Goal: Navigation & Orientation: Find specific page/section

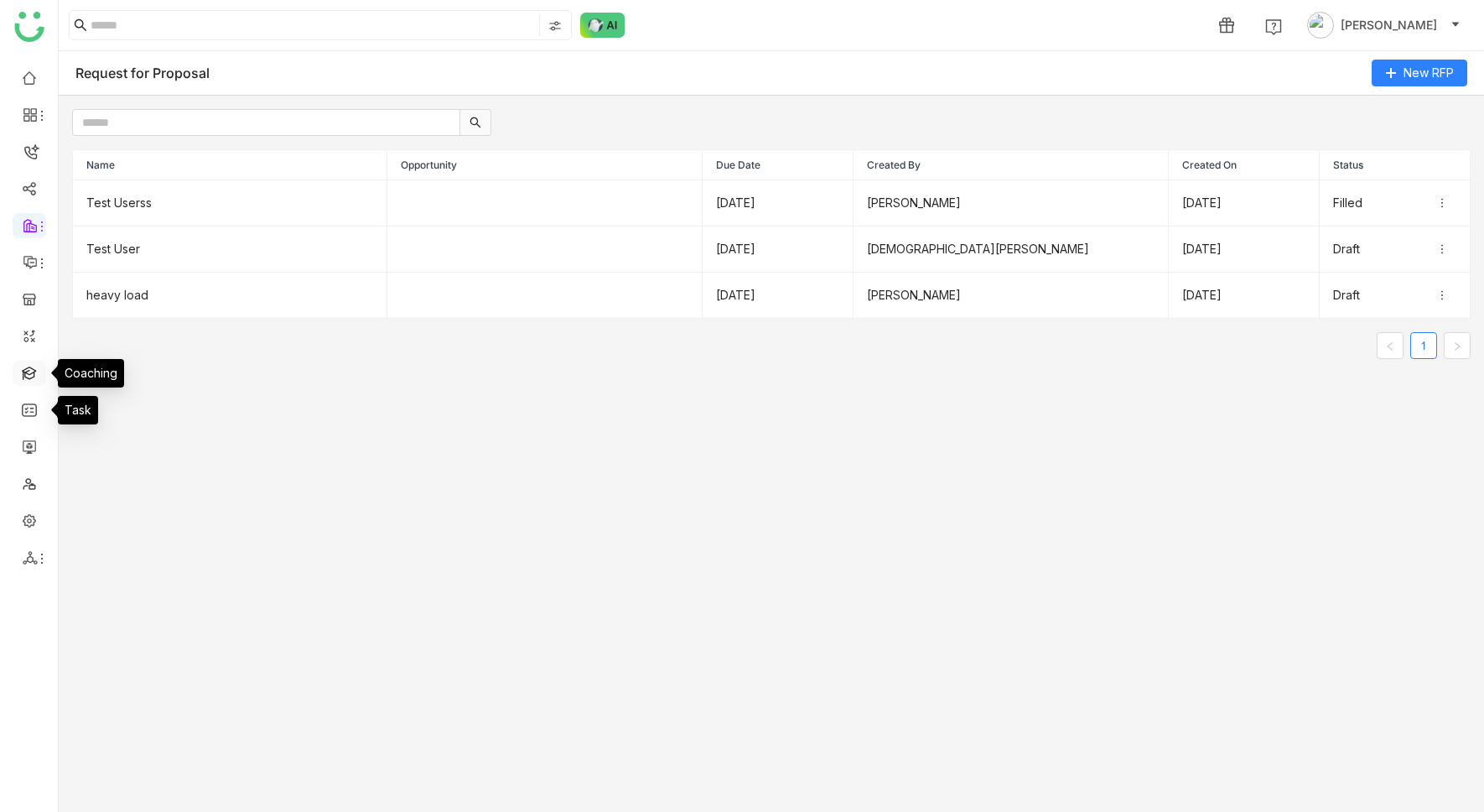
click at [31, 369] on link at bounding box center [28, 371] width 15 height 15
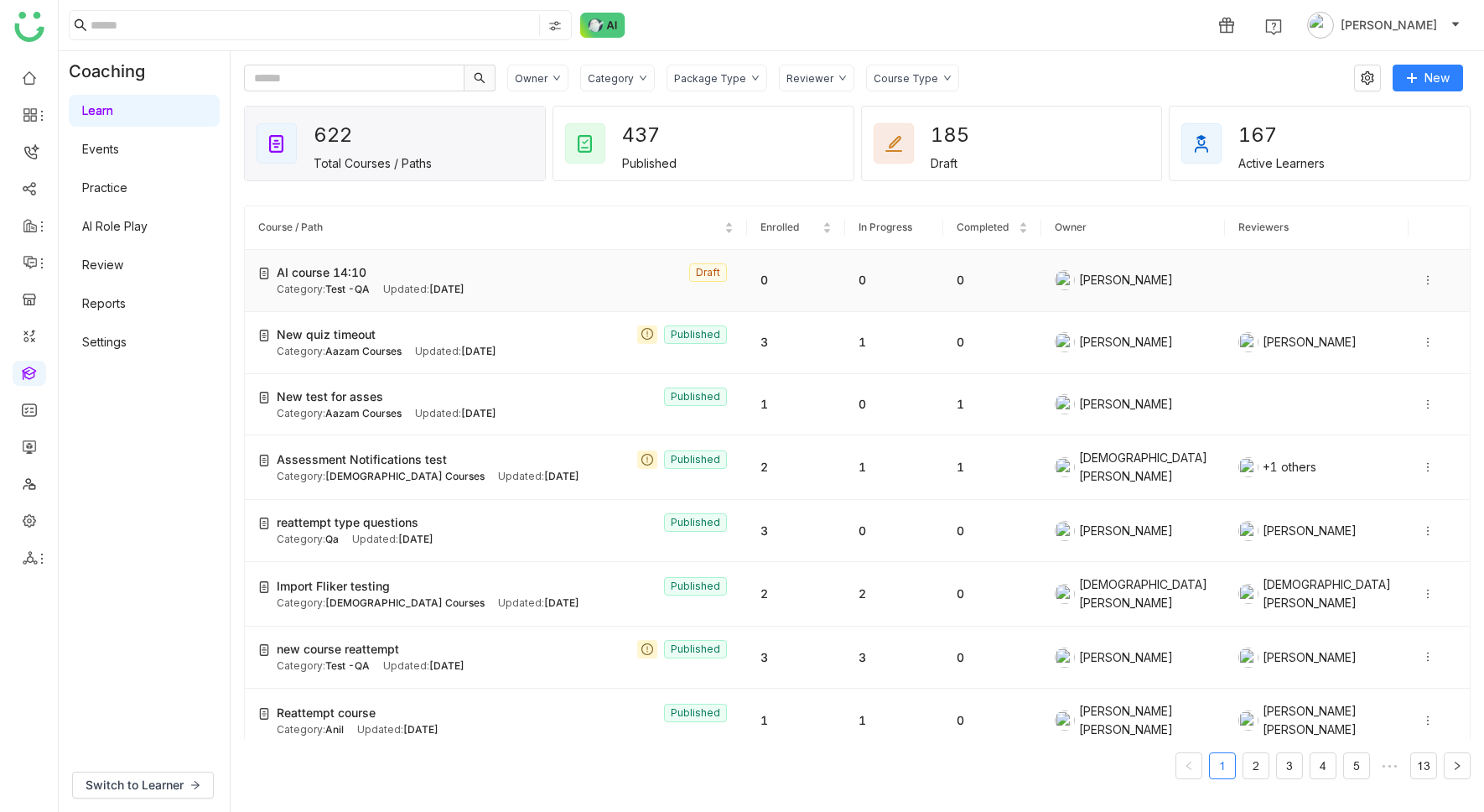
click at [1422, 282] on icon at bounding box center [1428, 280] width 12 height 12
click at [176, 466] on div "Coaching Learn Events Practice AI Role Play Review Reports Settings" at bounding box center [144, 405] width 171 height 707
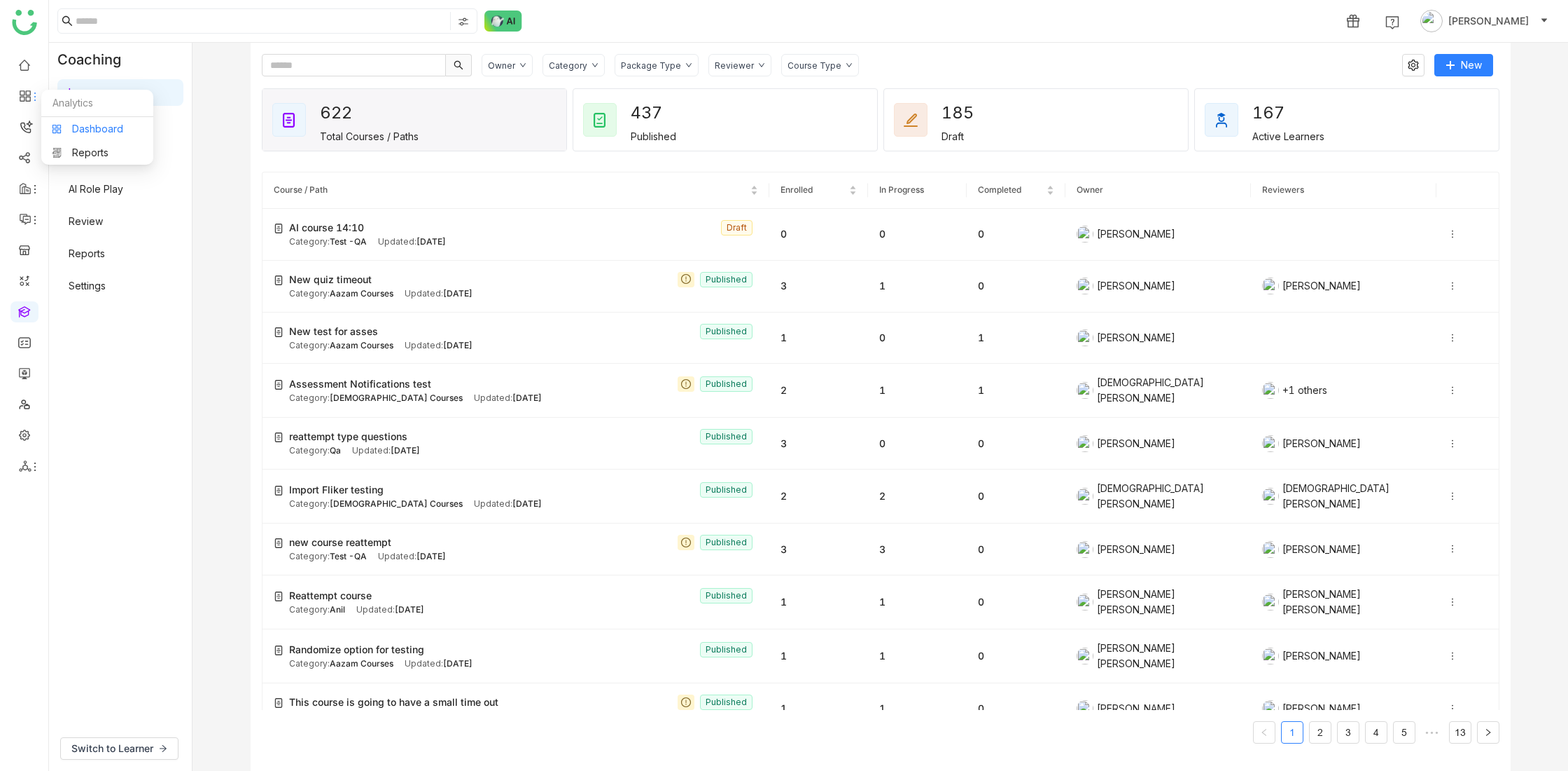
click at [106, 131] on link "Dashboard" at bounding box center [97, 129] width 91 height 10
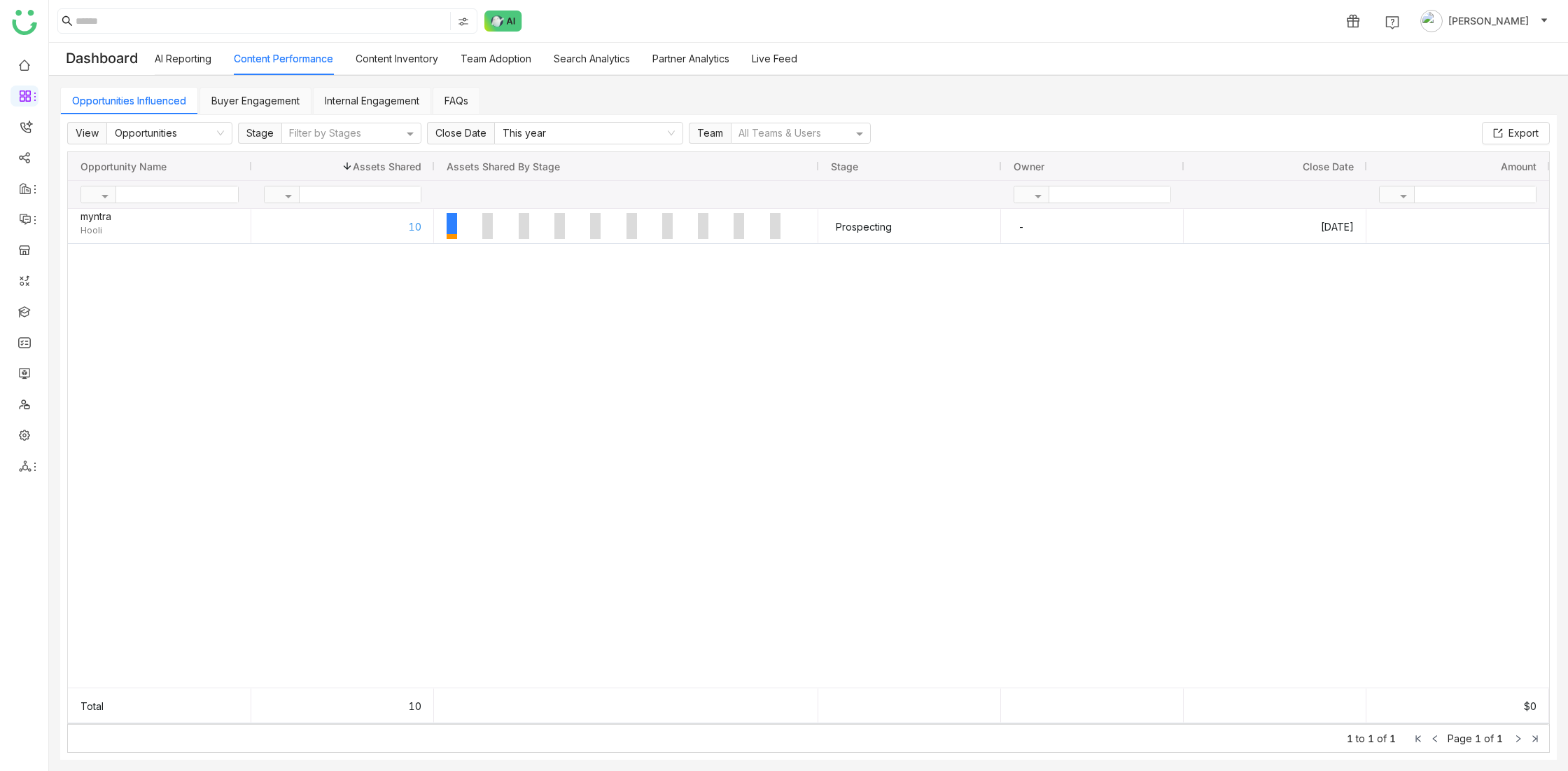
click at [393, 60] on link "Content Inventory" at bounding box center [397, 58] width 83 height 12
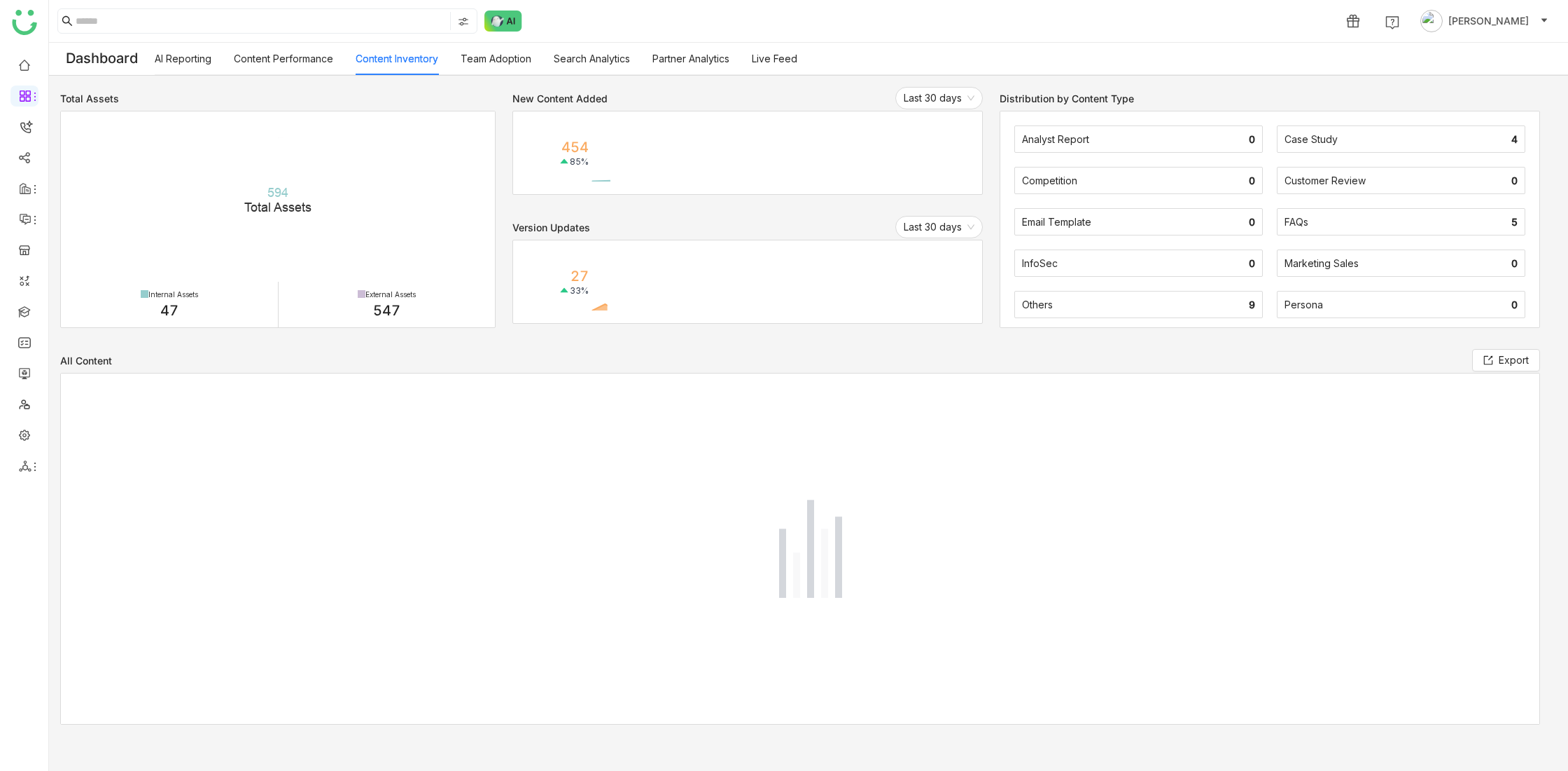
click at [492, 61] on link "Team Adoption" at bounding box center [496, 58] width 70 height 12
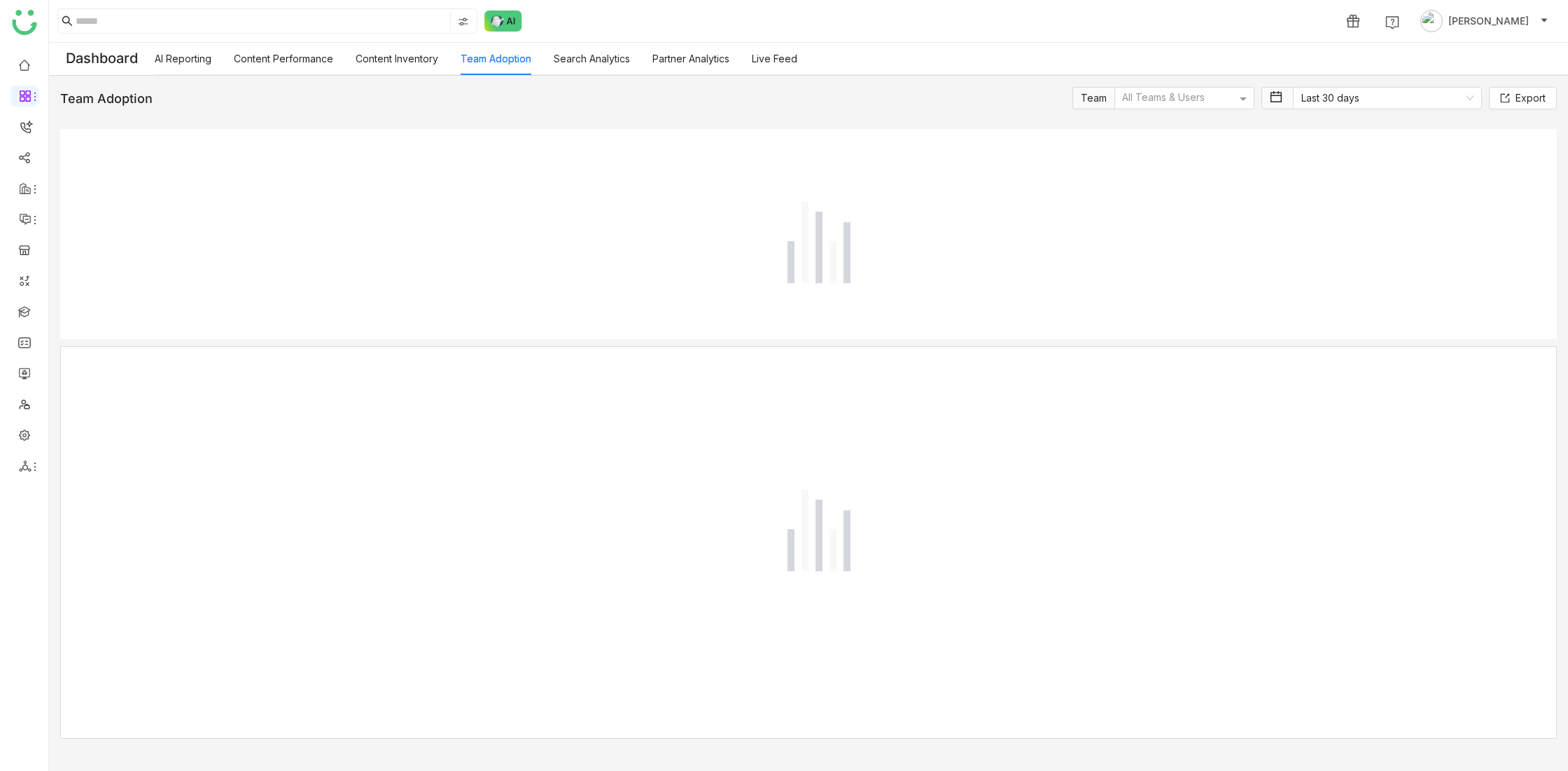
click at [267, 59] on link "Content Performance" at bounding box center [284, 58] width 100 height 12
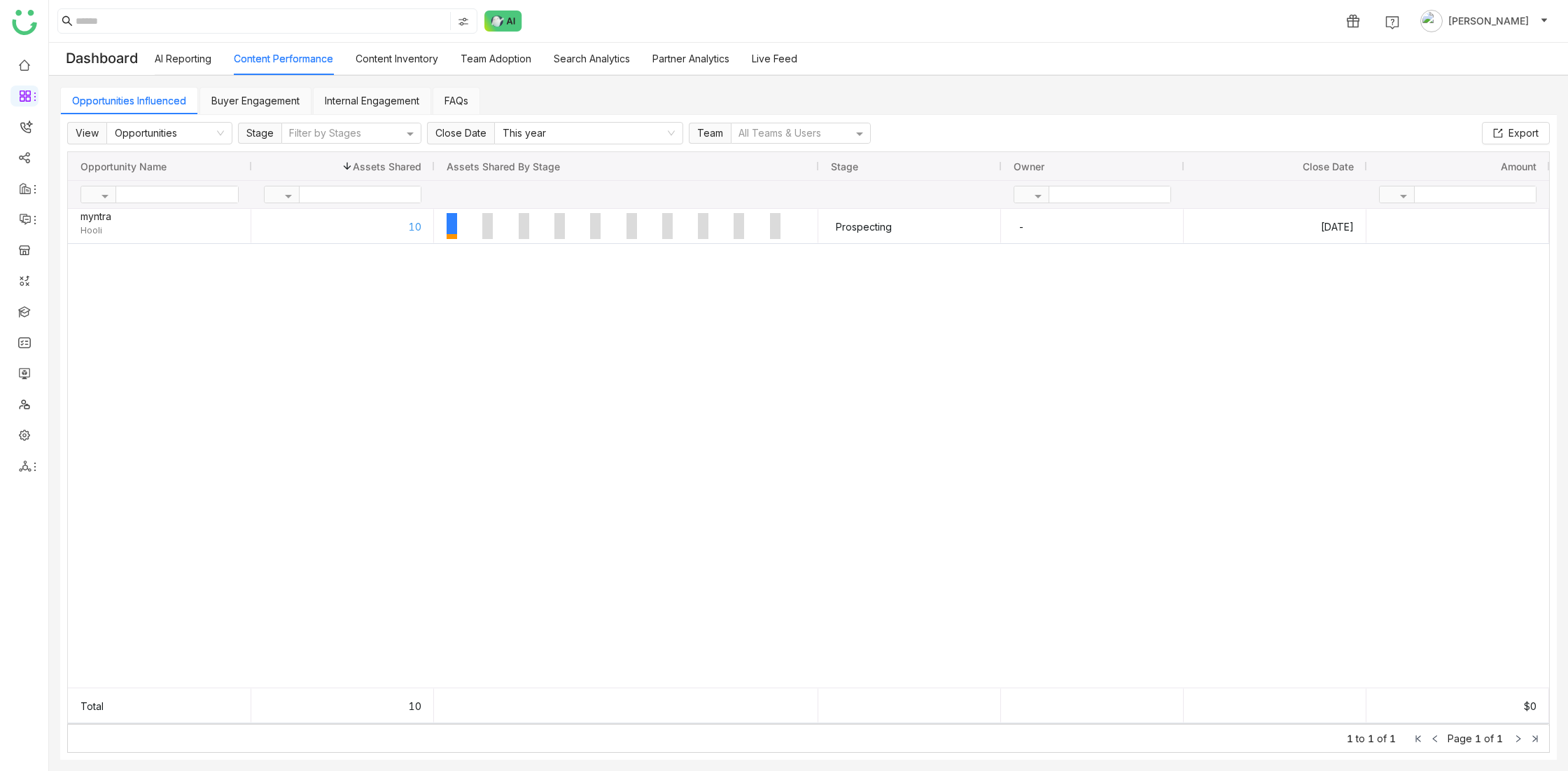
click at [249, 99] on link "Buyer Engagement" at bounding box center [256, 101] width 88 height 12
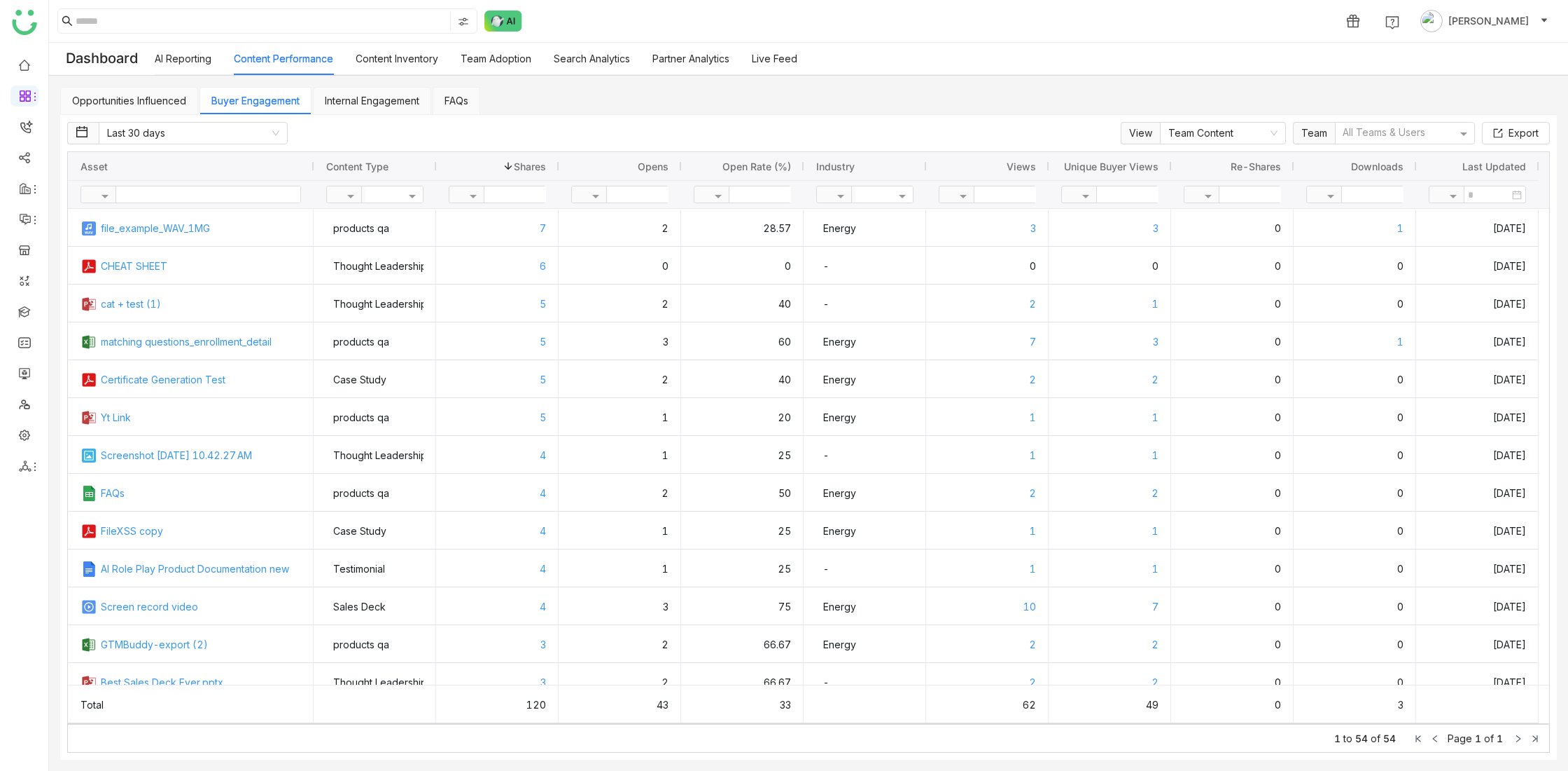
click at [371, 100] on link "Internal Engagement" at bounding box center [372, 101] width 95 height 12
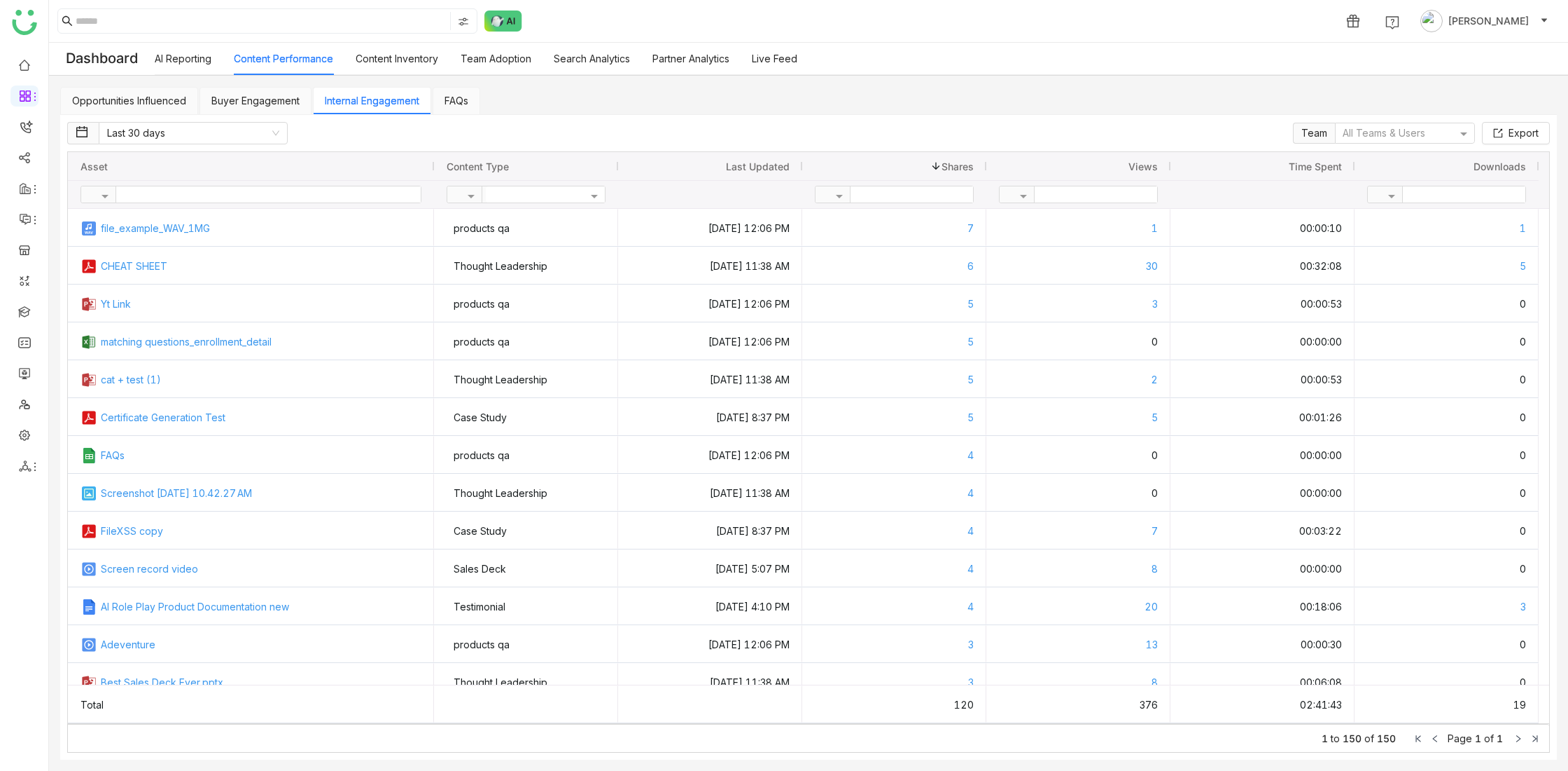
click at [252, 100] on link "Buyer Engagement" at bounding box center [256, 101] width 88 height 12
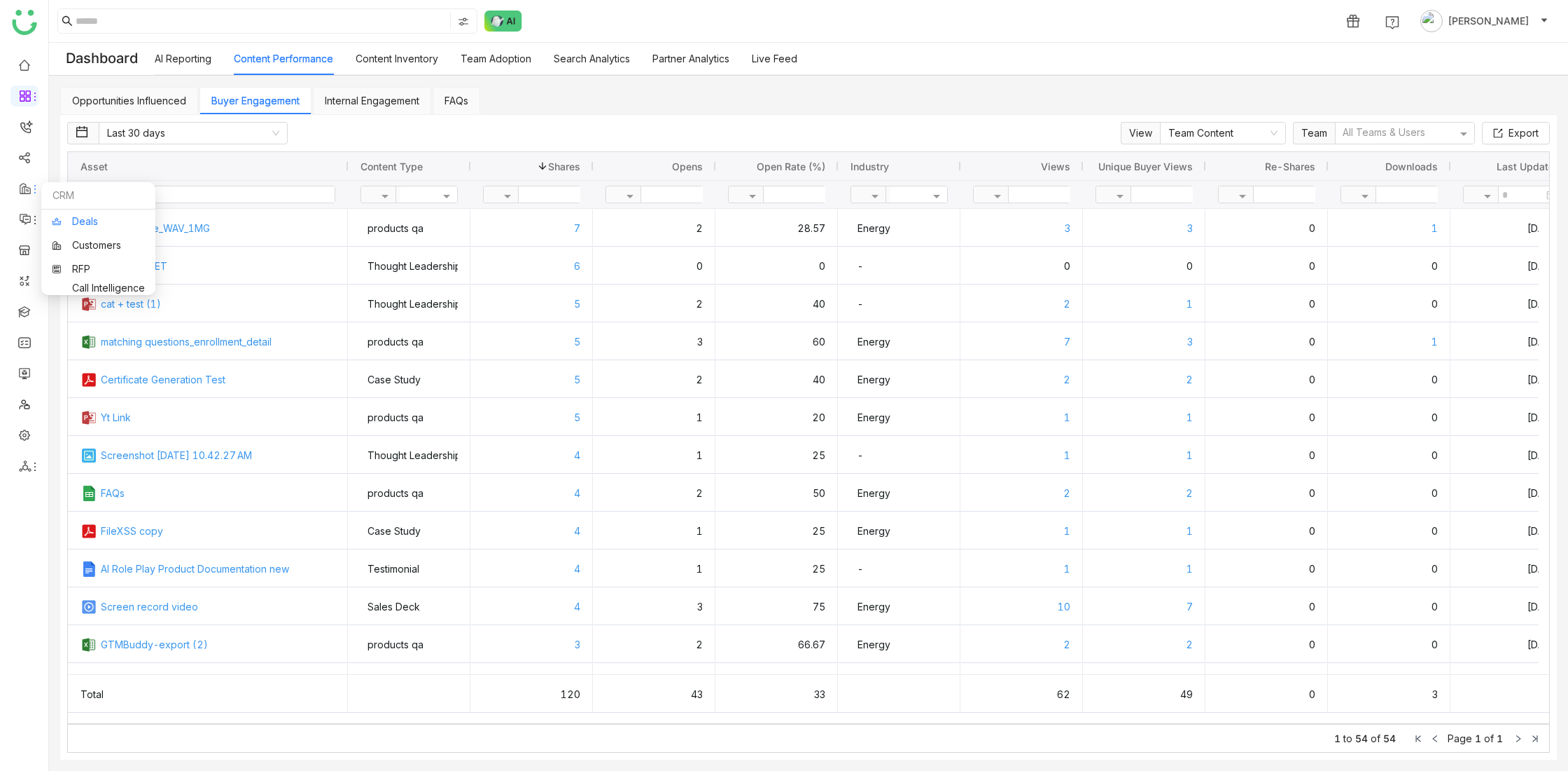
click at [84, 223] on link "Deals" at bounding box center [98, 222] width 93 height 10
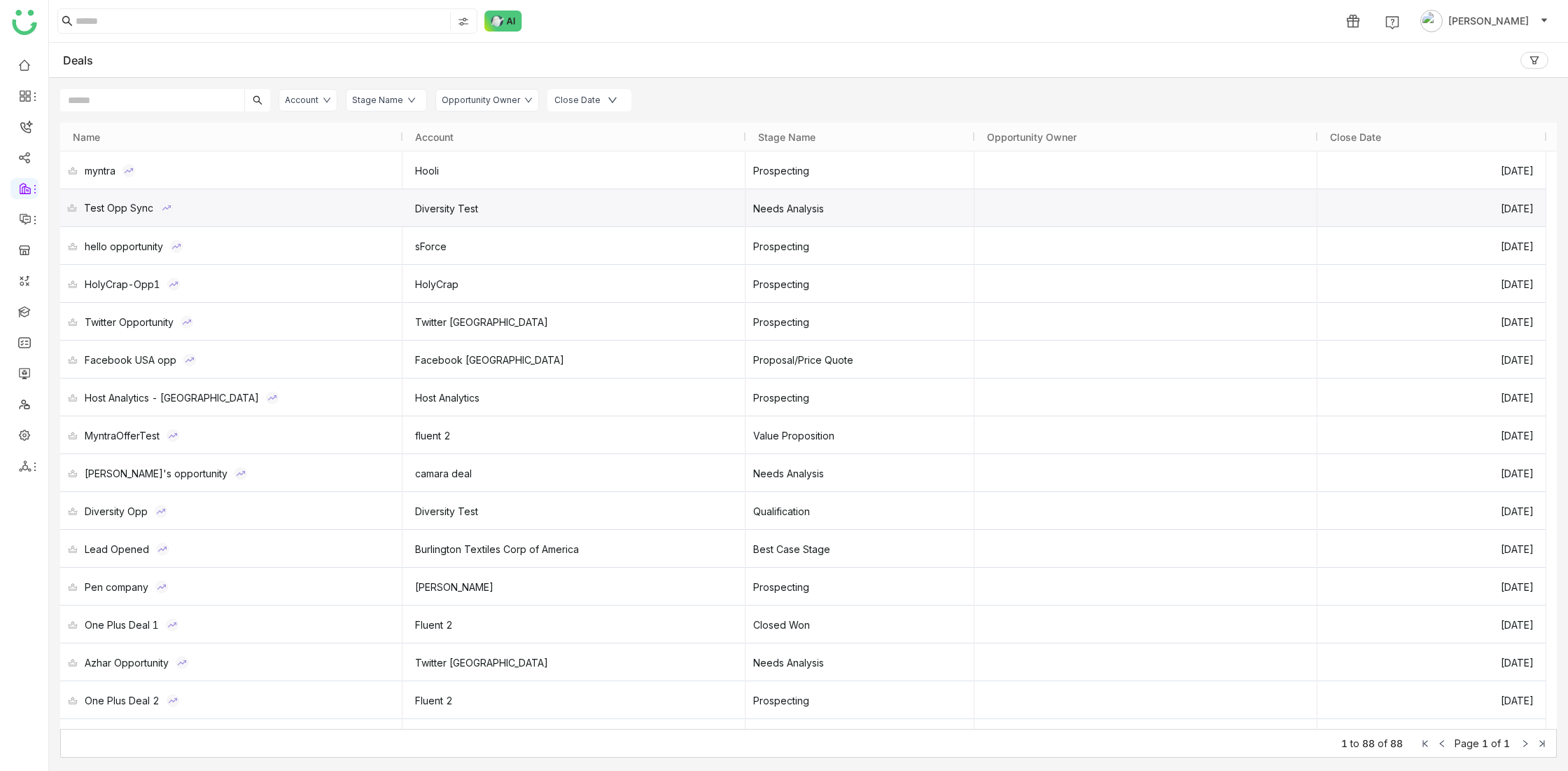
click at [118, 210] on div "Test Opp Sync" at bounding box center [119, 207] width 70 height 37
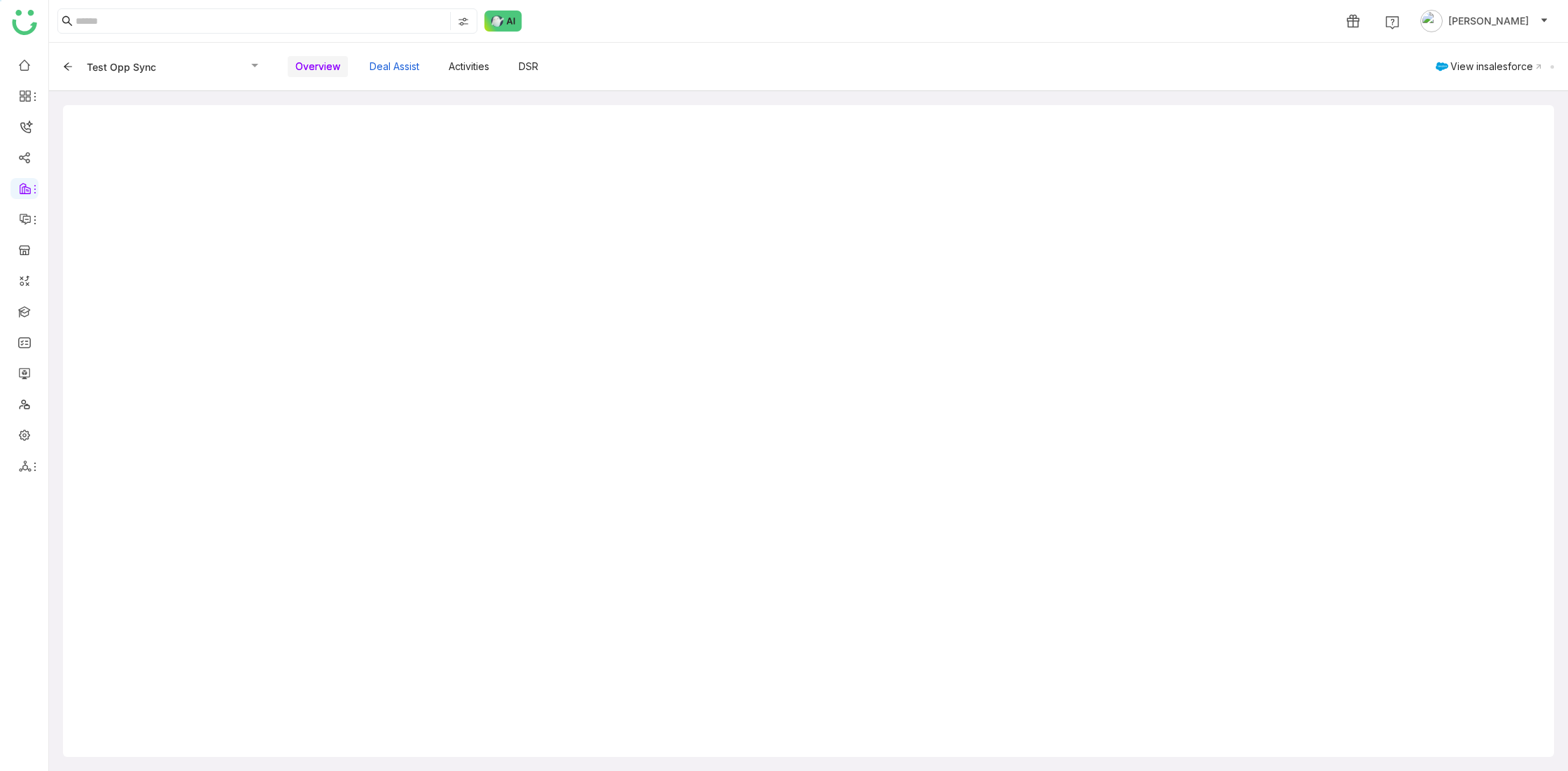
click at [400, 66] on button "Deal Assist" at bounding box center [395, 66] width 65 height 24
click at [307, 66] on button "Overview" at bounding box center [318, 66] width 61 height 24
click at [393, 69] on button "Deal Assist" at bounding box center [395, 66] width 65 height 24
click at [473, 68] on button "Activities" at bounding box center [469, 66] width 56 height 24
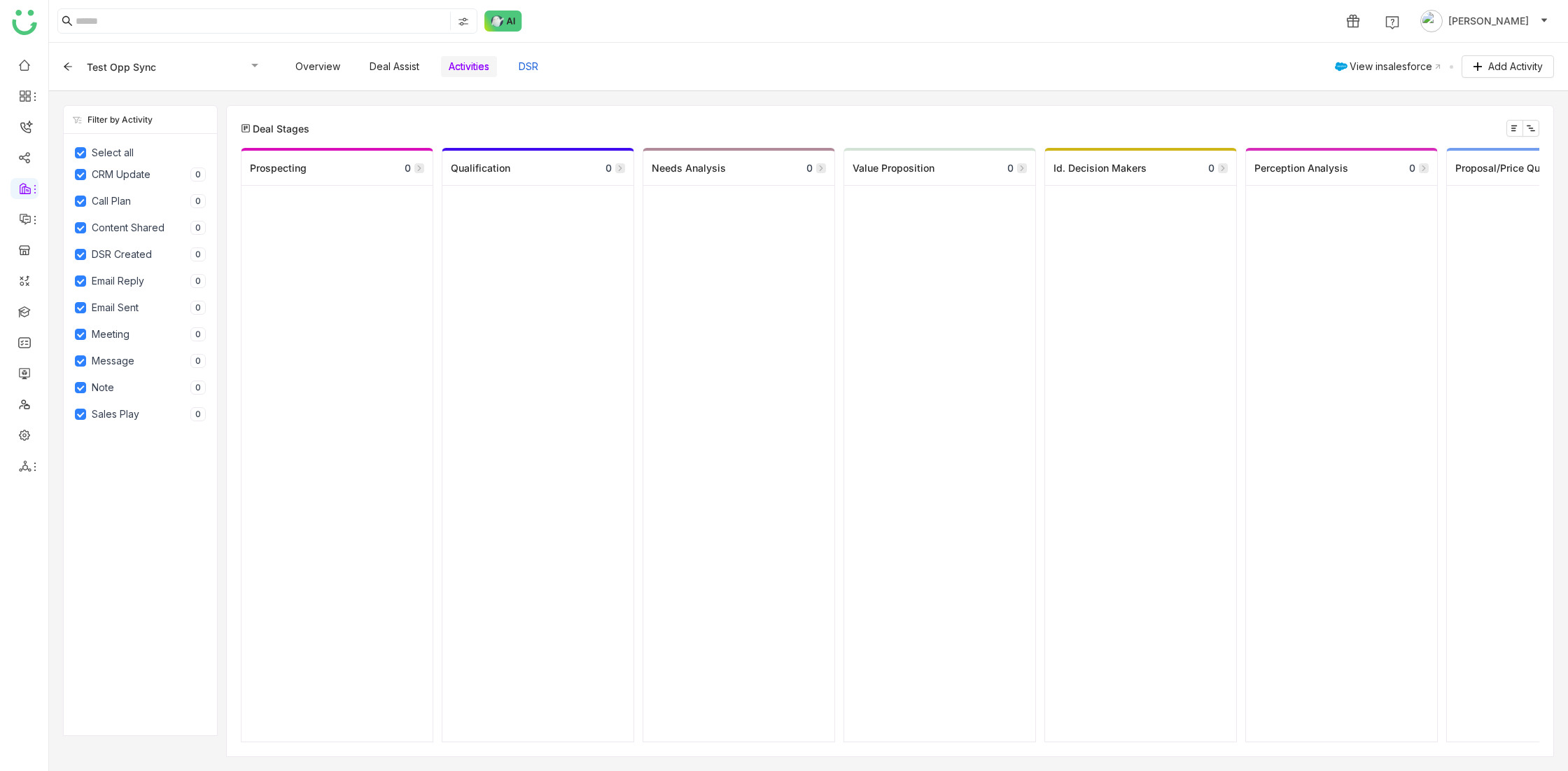
click at [532, 70] on button "DSR" at bounding box center [528, 66] width 35 height 24
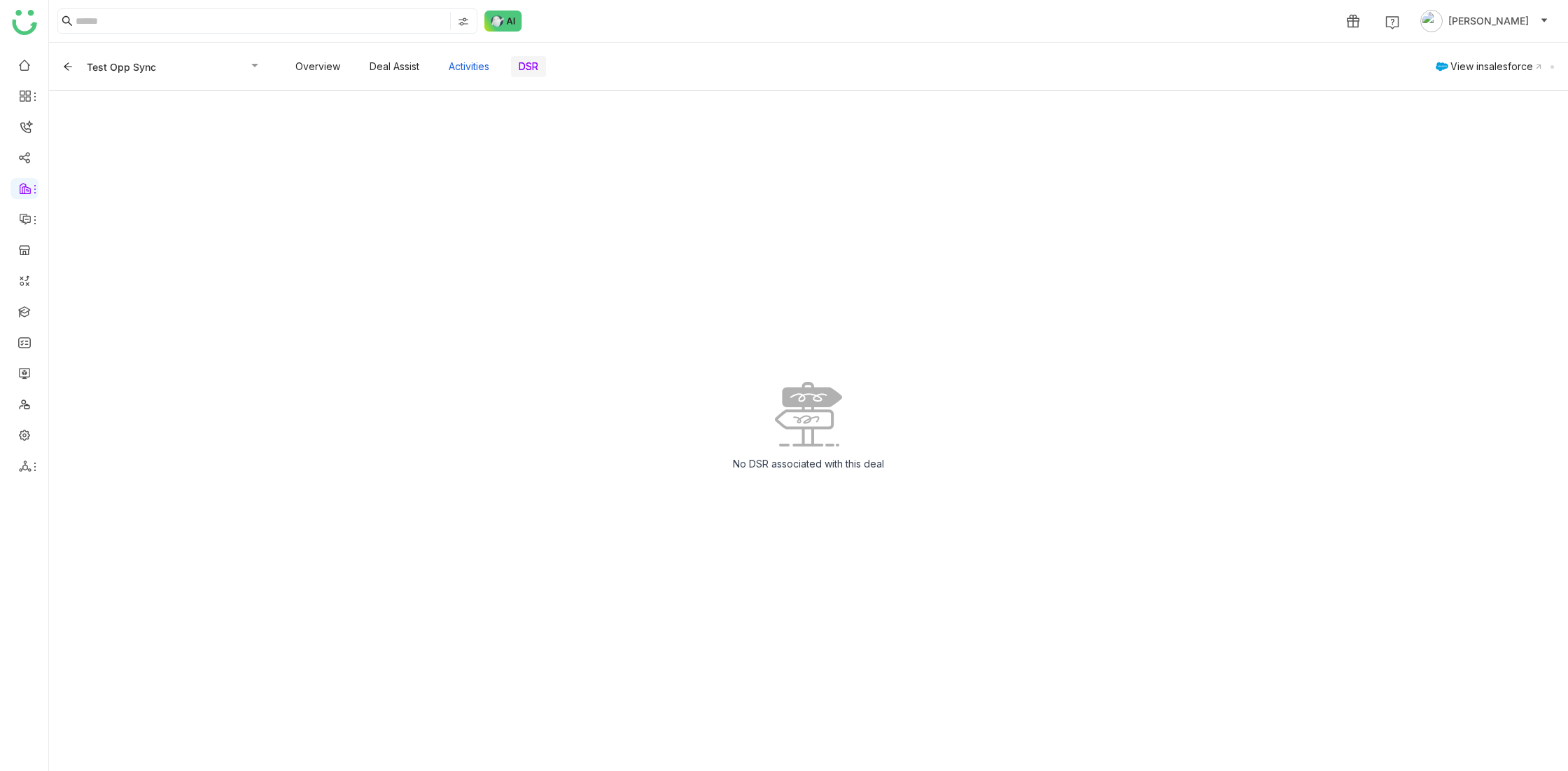
click at [460, 67] on button "Activities" at bounding box center [469, 66] width 56 height 24
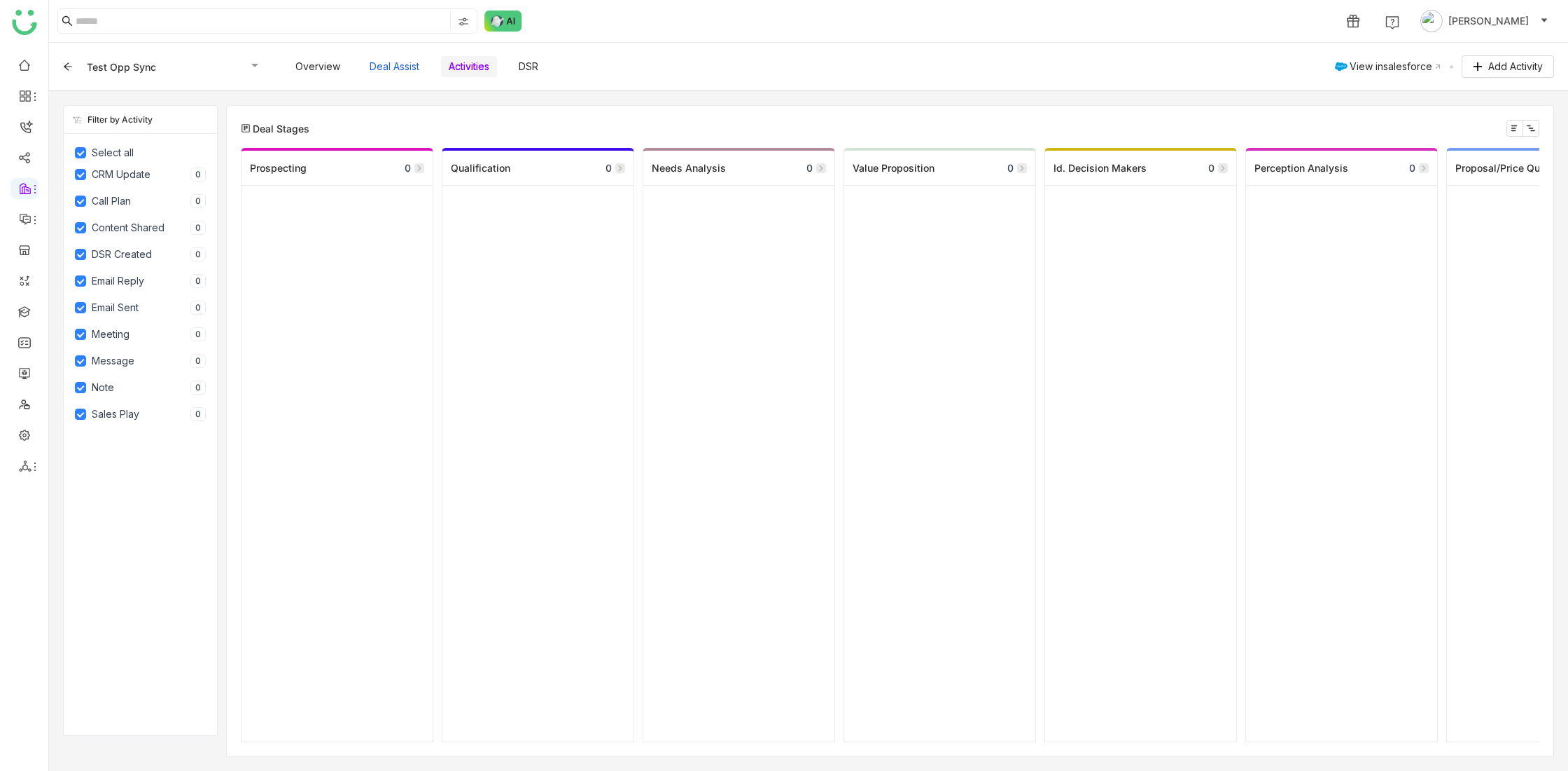
click at [389, 70] on button "Deal Assist" at bounding box center [395, 66] width 65 height 24
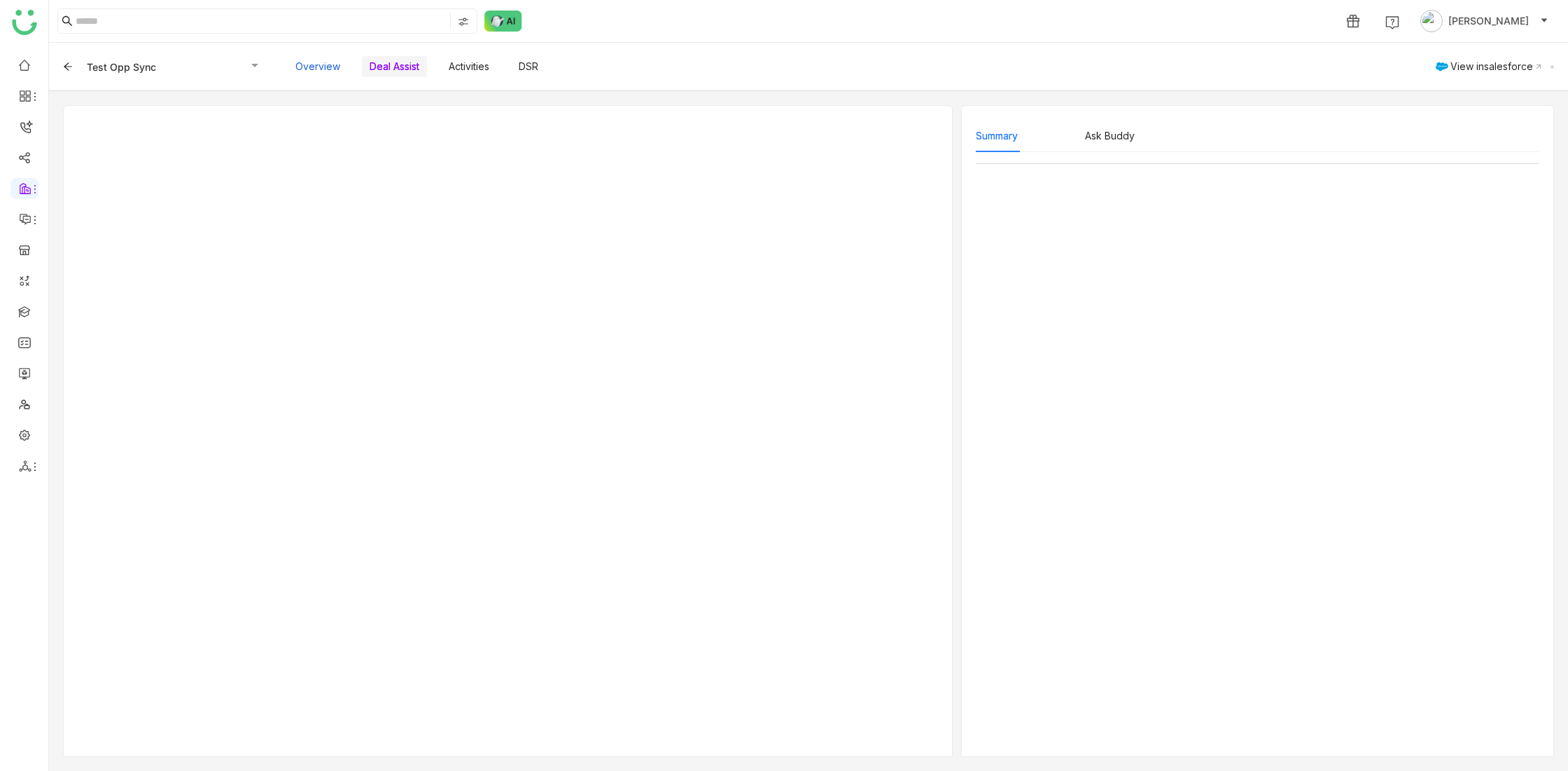
click at [308, 67] on button "Overview" at bounding box center [318, 66] width 61 height 24
click at [258, 64] on span at bounding box center [256, 66] width 17 height 12
click at [173, 126] on div "Test Opp Sync" at bounding box center [149, 128] width 137 height 23
click at [98, 257] on link "Announcements" at bounding box center [99, 252] width 95 height 10
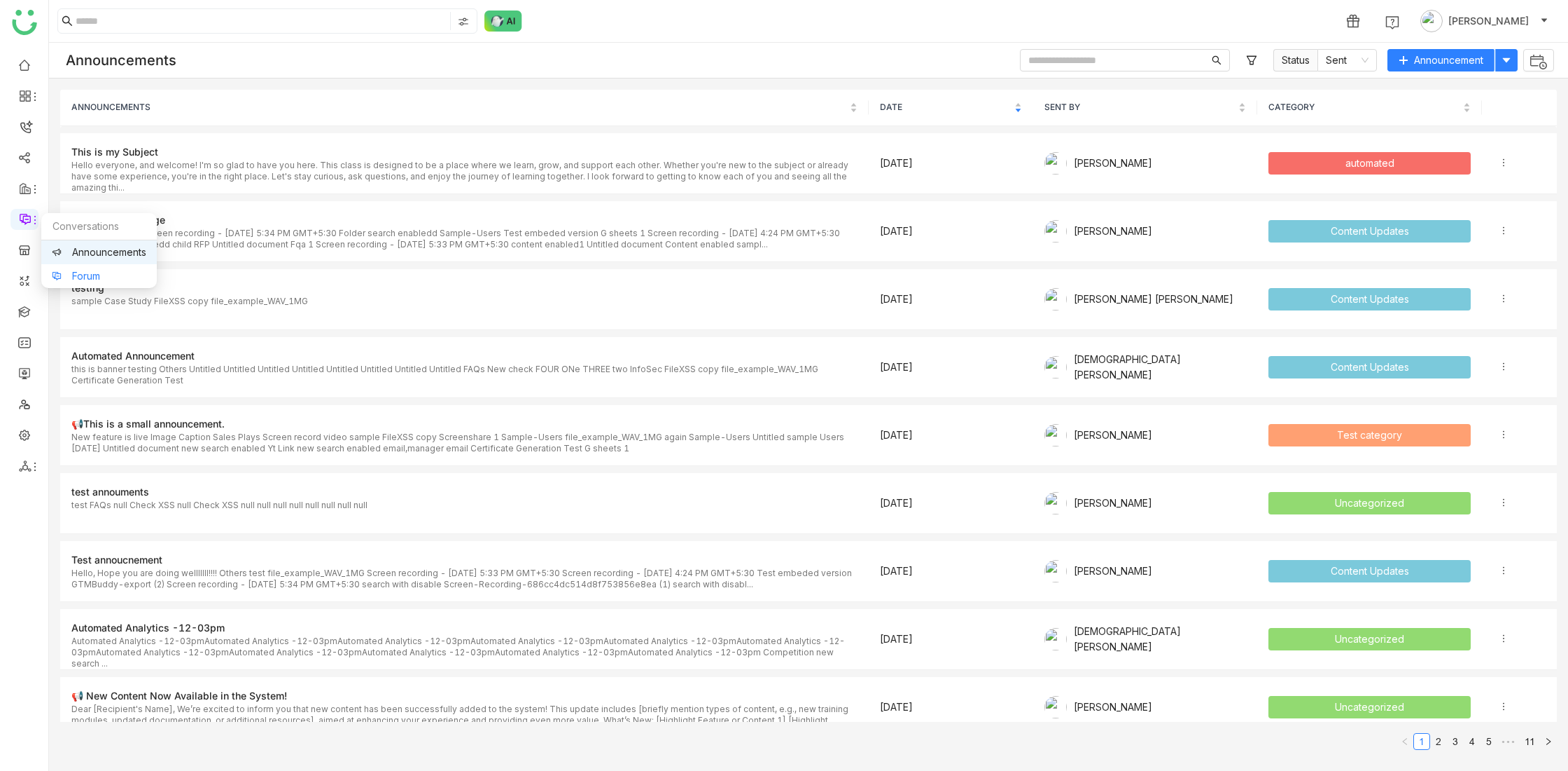
click at [79, 275] on link "Forum" at bounding box center [99, 276] width 95 height 10
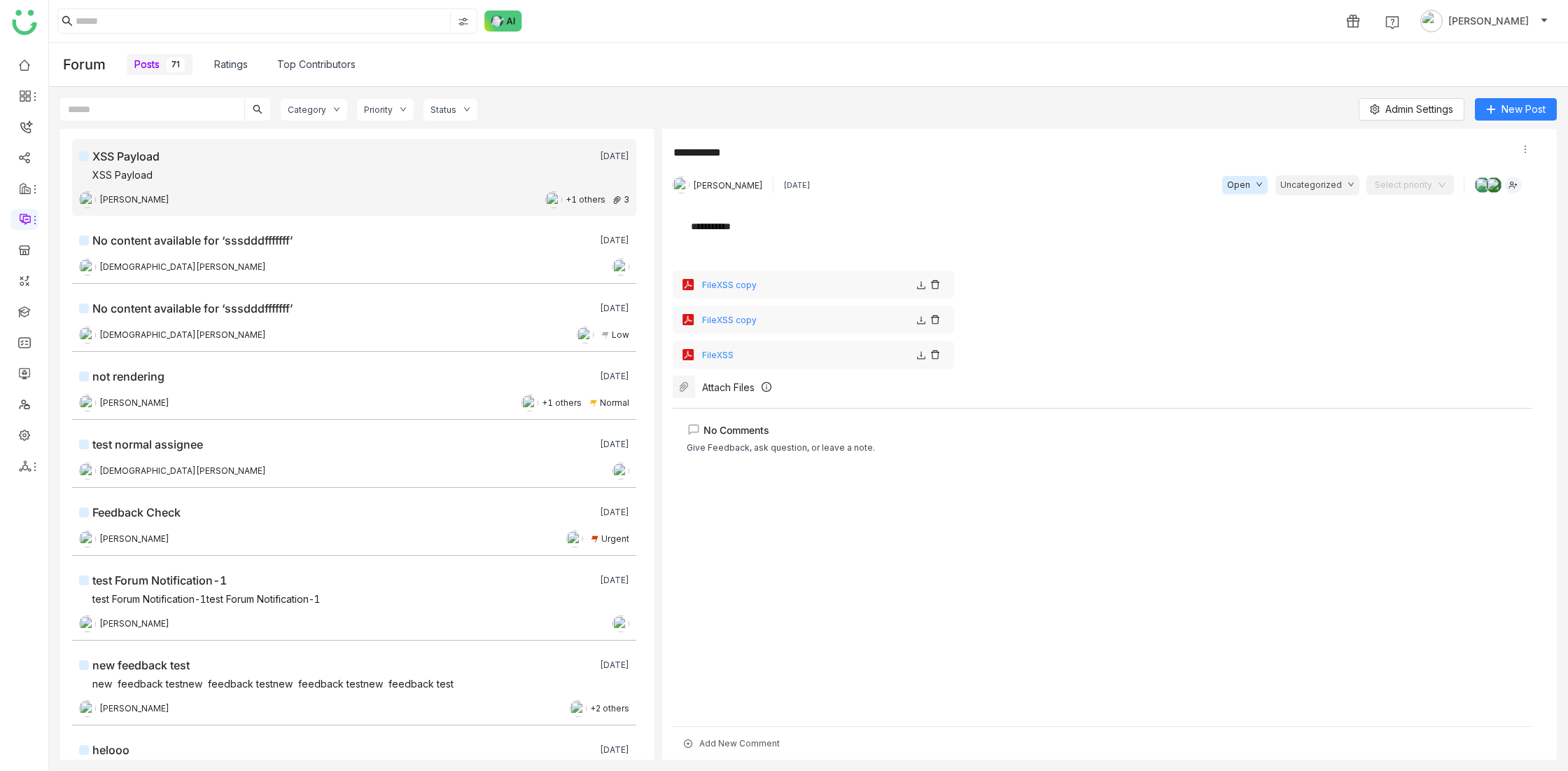
click at [236, 63] on link "Ratings" at bounding box center [231, 64] width 34 height 16
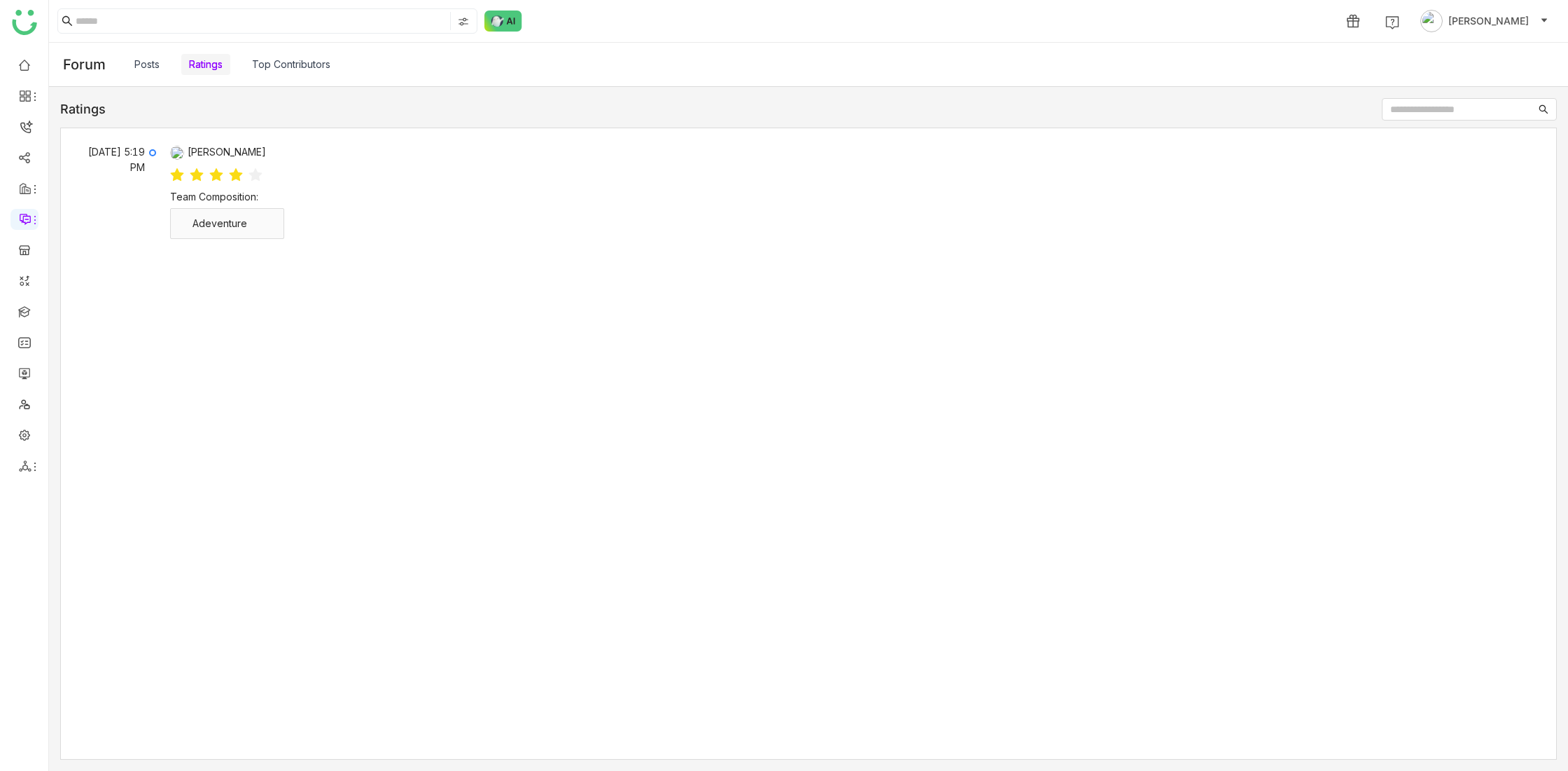
click at [329, 65] on link "Top Contributors" at bounding box center [291, 64] width 79 height 16
